Goal: Check status: Check status

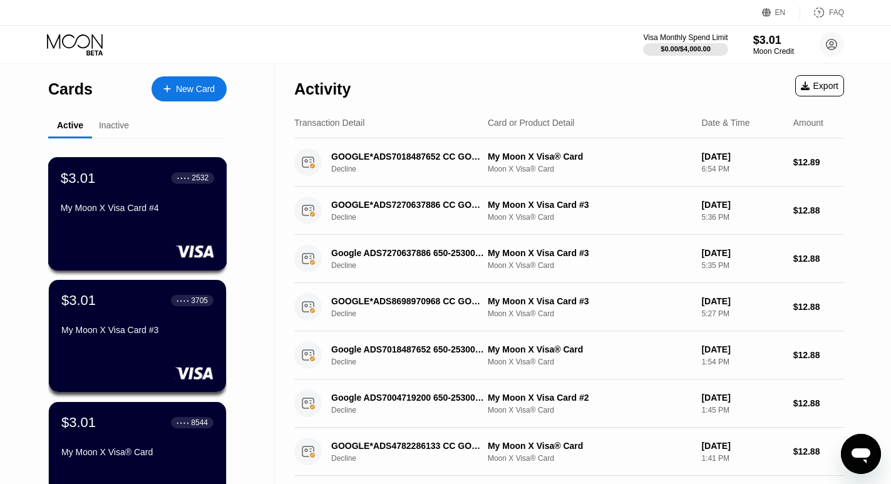
click at [135, 232] on div "$3.01 ● ● ● ● 2532 My Moon X Visa Card #4" at bounding box center [137, 213] width 179 height 113
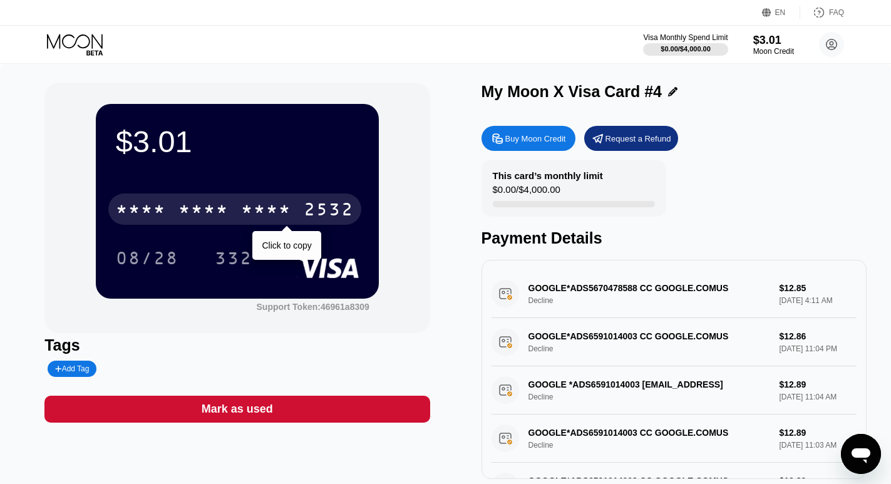
click at [328, 216] on div "2532" at bounding box center [329, 211] width 50 height 20
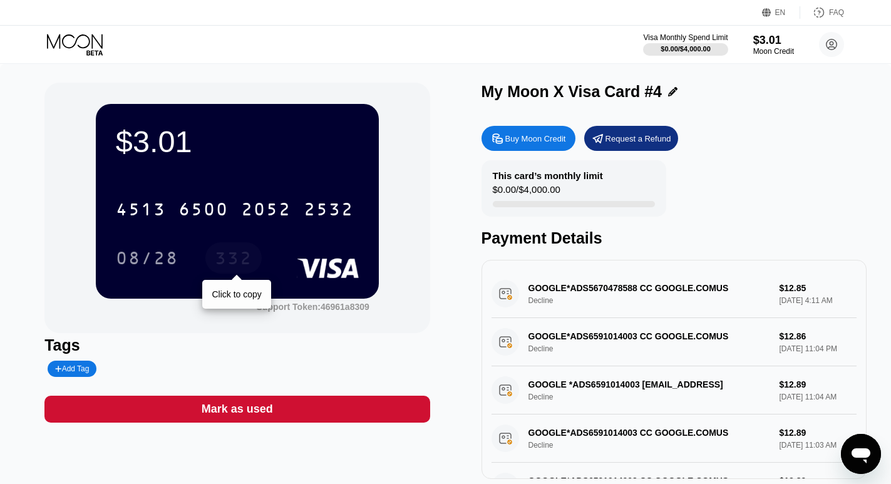
click at [246, 270] on div "332" at bounding box center [234, 260] width 38 height 20
click at [227, 266] on div "332" at bounding box center [234, 260] width 38 height 20
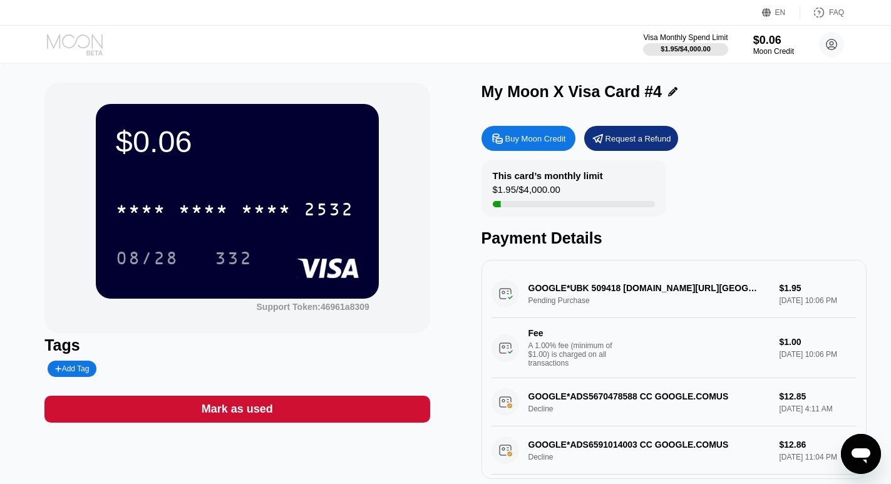
click at [76, 35] on icon at bounding box center [76, 45] width 58 height 22
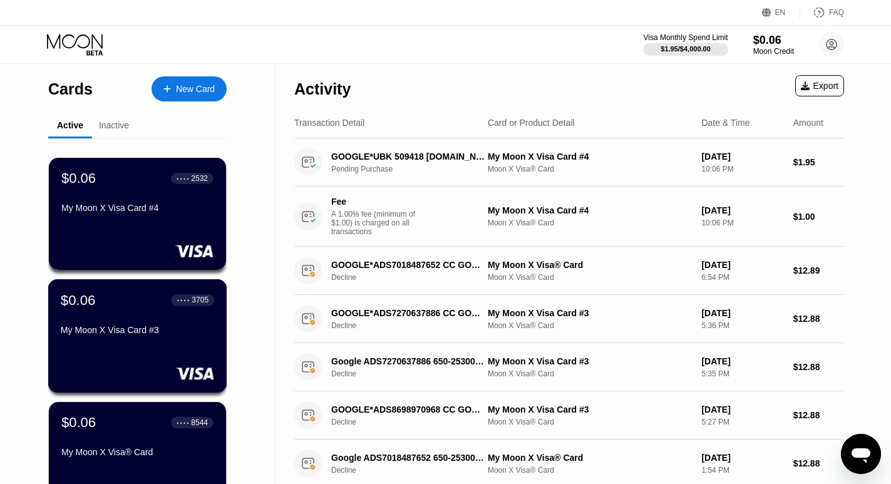
click at [135, 308] on div "$0.06 ● ● ● ● 3705" at bounding box center [137, 300] width 153 height 16
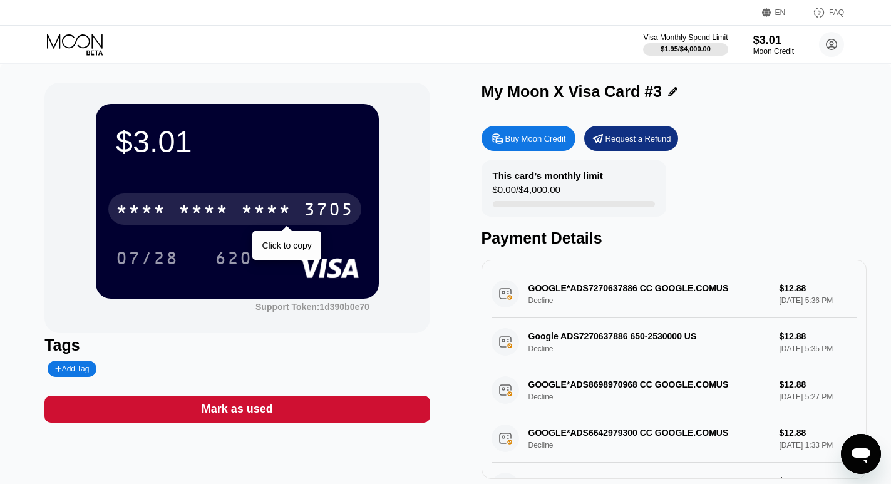
click at [210, 214] on div "* * * *" at bounding box center [204, 211] width 50 height 20
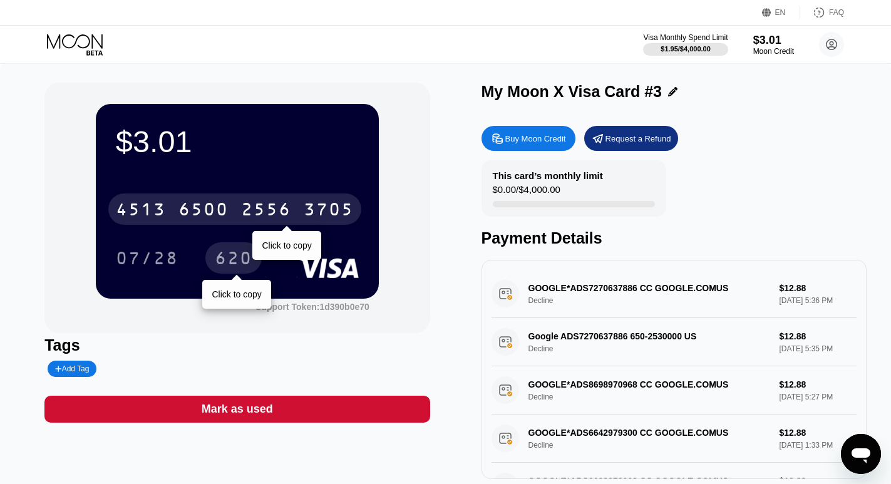
click at [236, 264] on div "620" at bounding box center [234, 260] width 38 height 20
